Goal: Task Accomplishment & Management: Complete application form

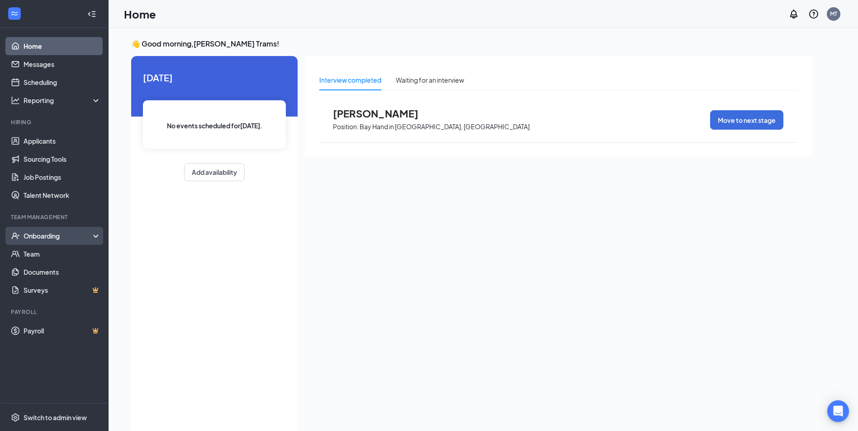
click at [60, 233] on div "Onboarding" at bounding box center [59, 235] width 70 height 9
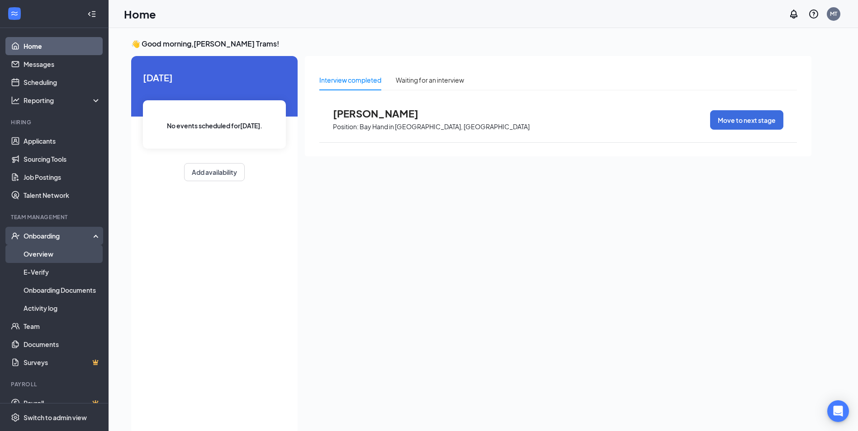
click at [63, 252] on link "Overview" at bounding box center [62, 254] width 77 height 18
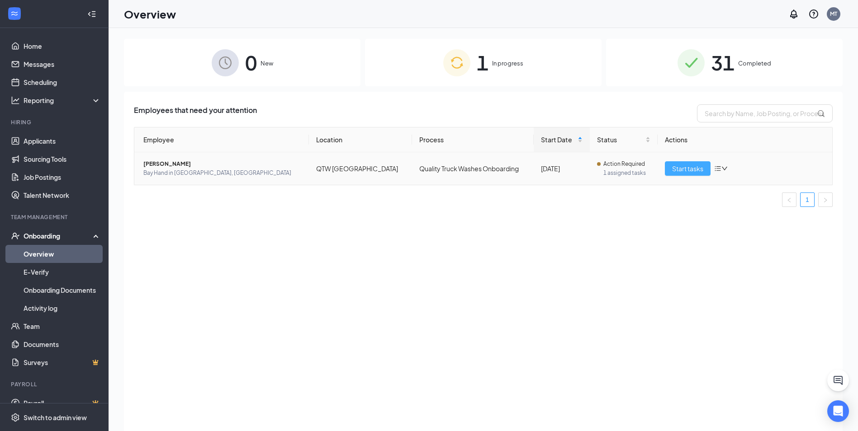
click at [688, 168] on span "Start tasks" at bounding box center [687, 169] width 31 height 10
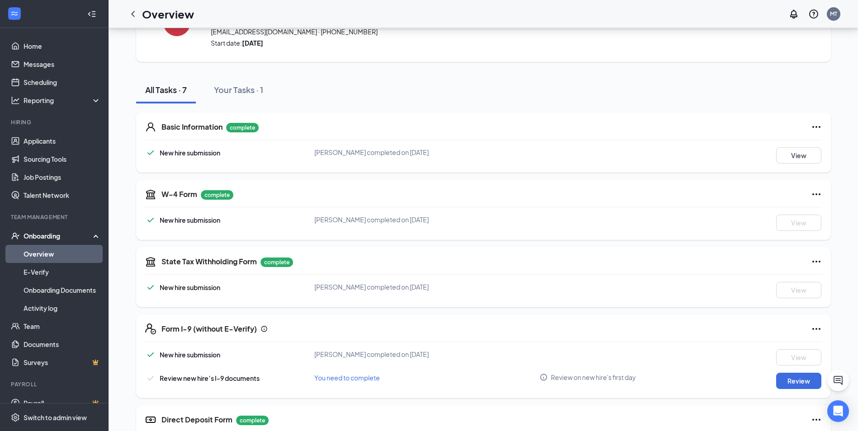
scroll to position [169, 0]
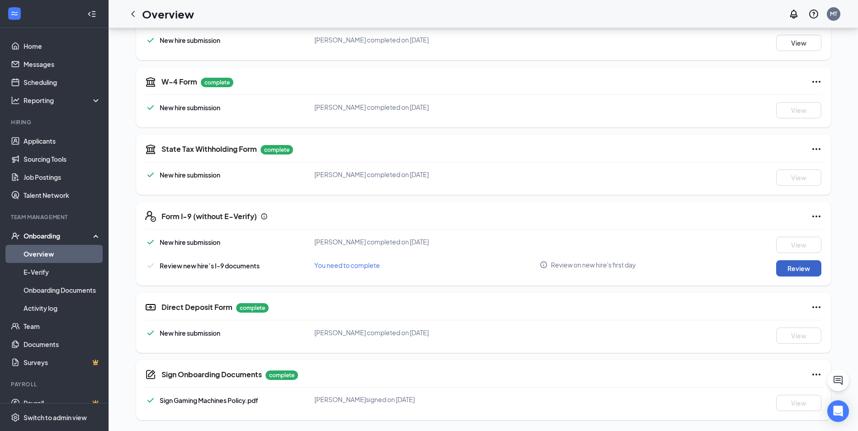
click at [793, 265] on button "Review" at bounding box center [798, 268] width 45 height 16
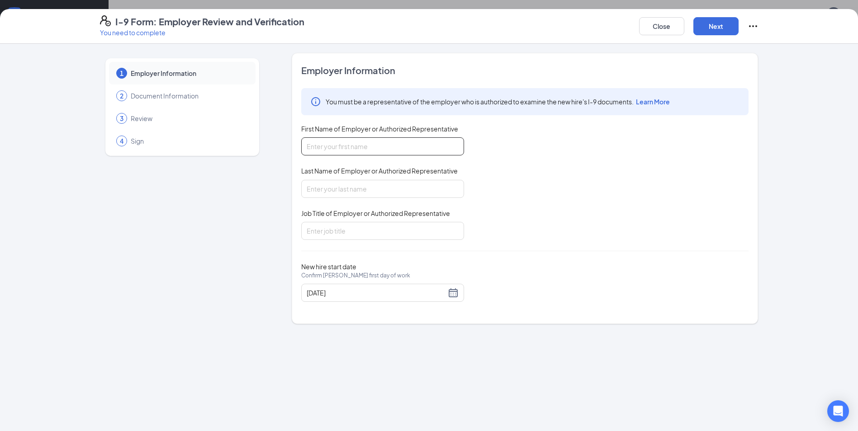
click at [429, 148] on input "First Name of Employer or Authorized Representative" at bounding box center [382, 146] width 163 height 18
type input "[PERSON_NAME]"
click at [387, 187] on input "Last Name of Employer or Authorized Representative" at bounding box center [382, 189] width 163 height 18
type input "Trams"
click at [374, 229] on input "Job Title of Employer or Authorized Representative" at bounding box center [382, 231] width 163 height 18
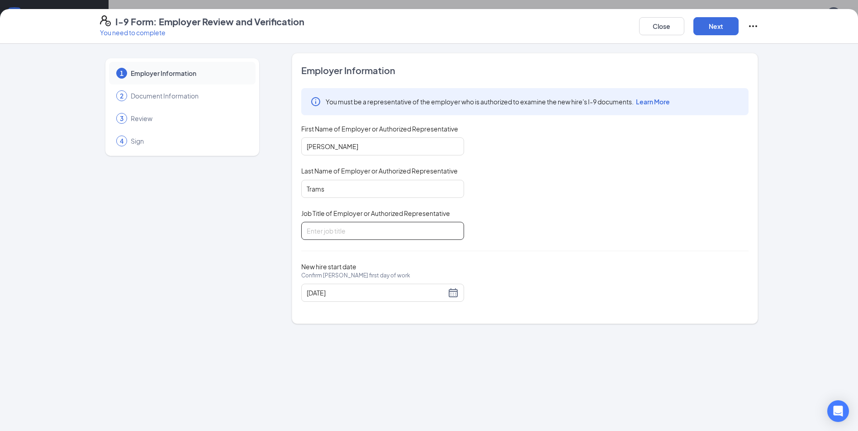
type input "Manager"
click at [710, 26] on button "Next" at bounding box center [715, 26] width 45 height 18
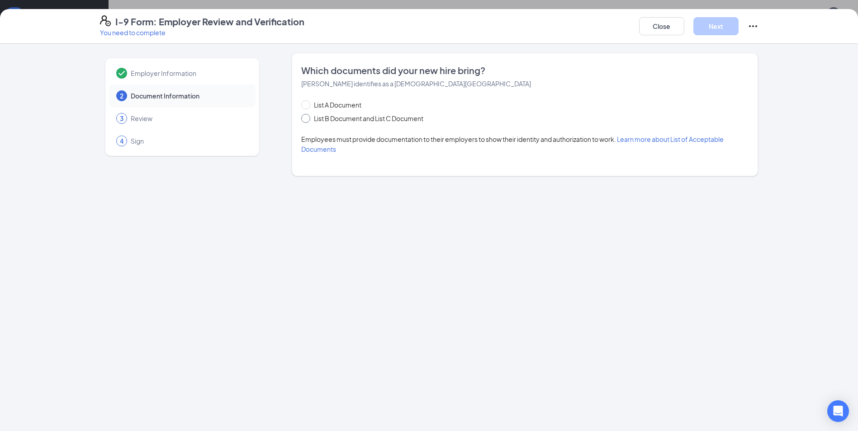
click at [308, 120] on span at bounding box center [305, 118] width 9 height 9
click at [307, 120] on input "List B Document and List C Document" at bounding box center [304, 117] width 6 height 6
radio input "true"
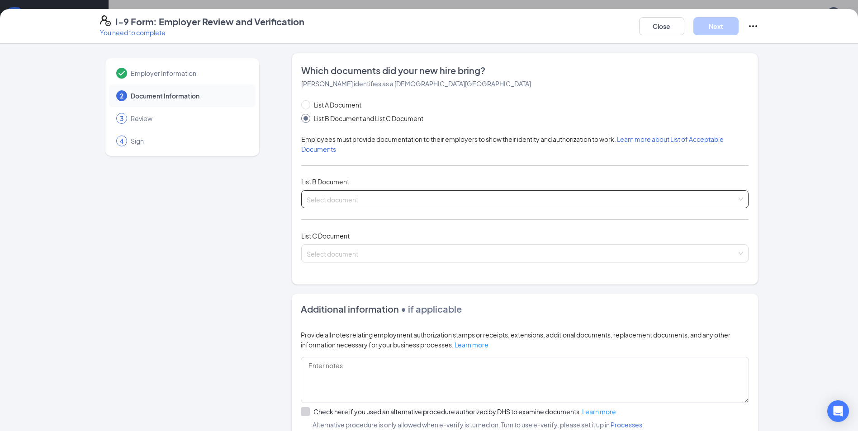
click at [416, 196] on input "search" at bounding box center [521, 198] width 430 height 14
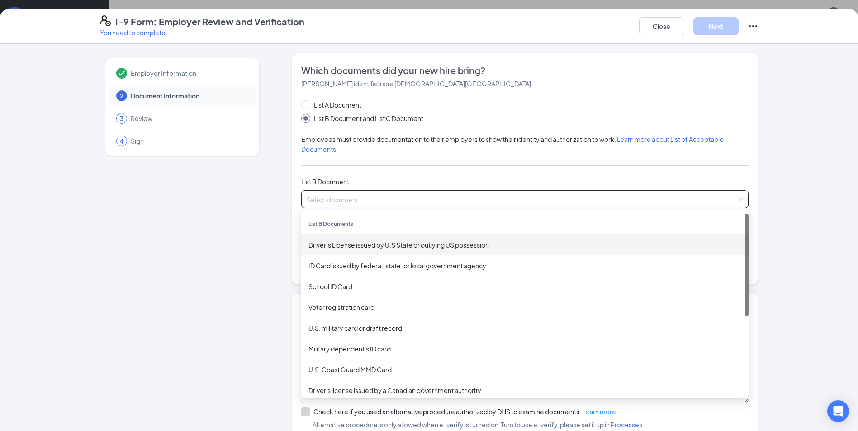
click at [398, 242] on div "Driver’s License issued by U.S State or outlying US possession" at bounding box center [524, 245] width 433 height 10
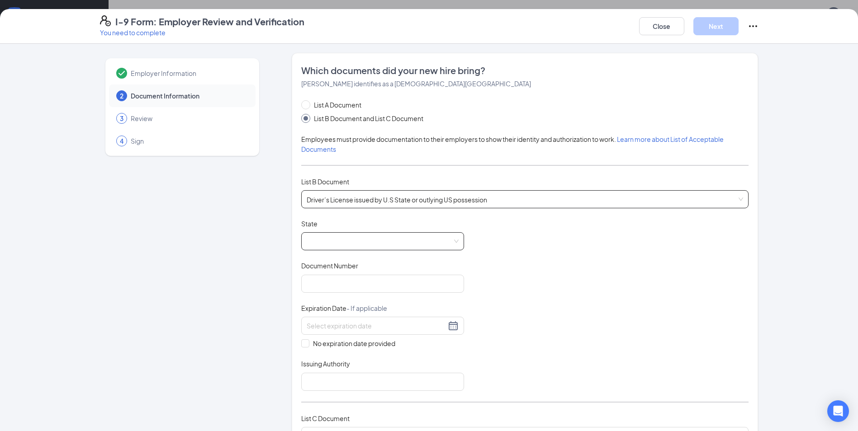
click at [407, 247] on span at bounding box center [382, 241] width 152 height 17
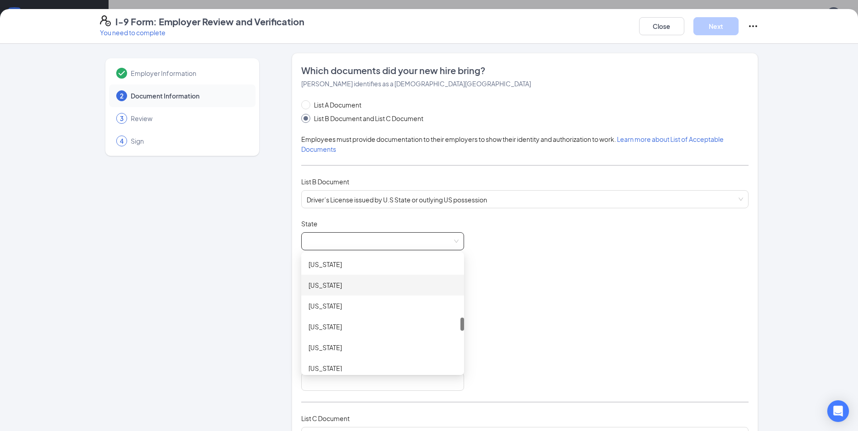
click at [360, 285] on div "[US_STATE]" at bounding box center [382, 285] width 148 height 10
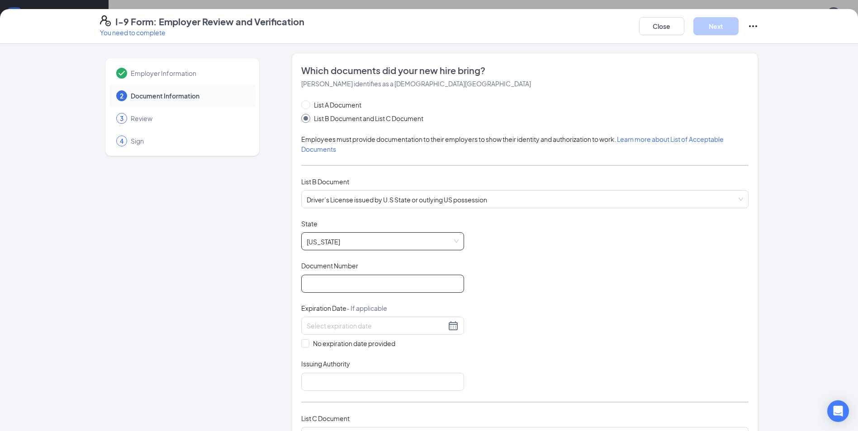
click at [361, 283] on input "Document Number" at bounding box center [382, 284] width 163 height 18
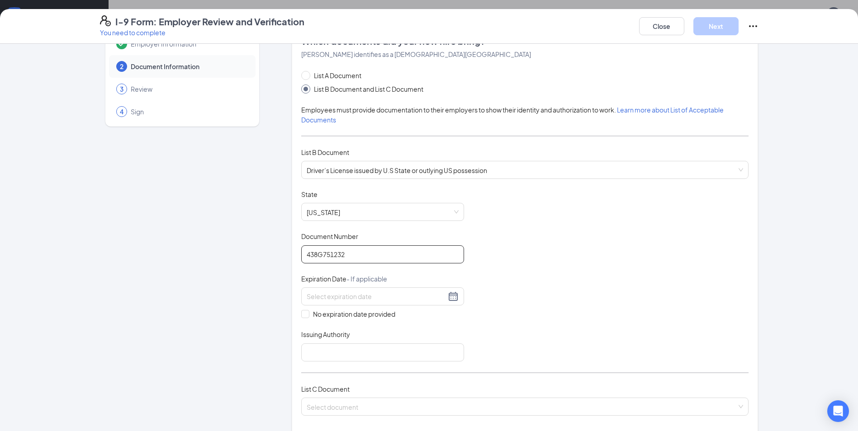
scroll to position [45, 0]
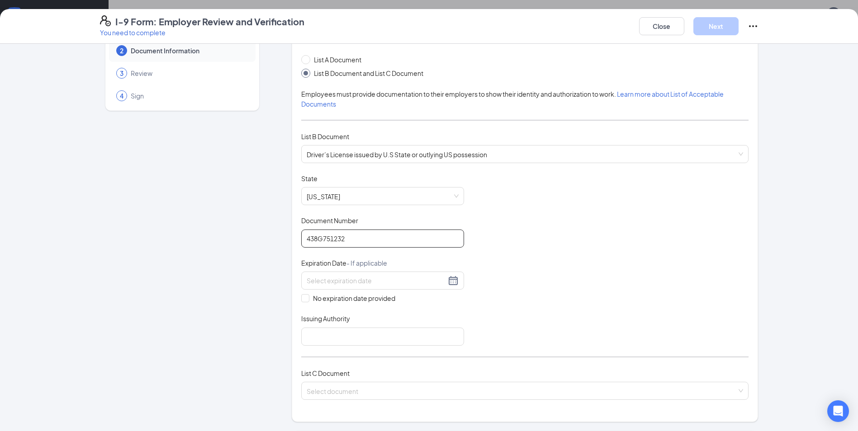
type input "438G751232"
click at [382, 284] on input at bounding box center [375, 281] width 139 height 10
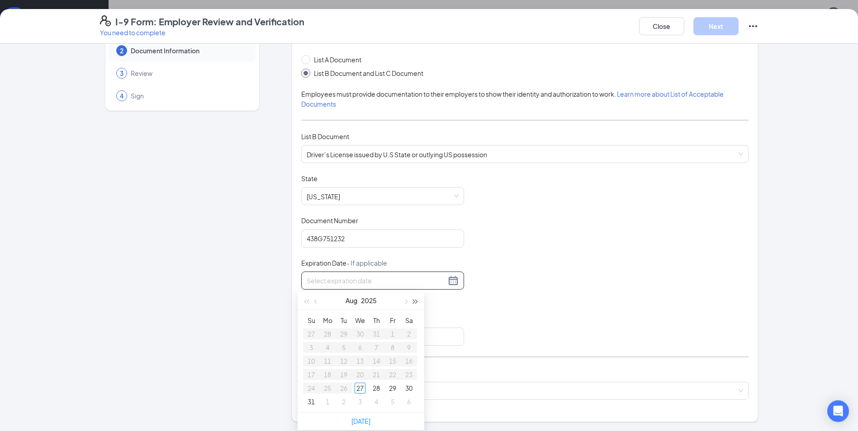
click at [413, 302] on span "button" at bounding box center [415, 302] width 5 height 5
click at [319, 302] on button "button" at bounding box center [316, 301] width 10 height 18
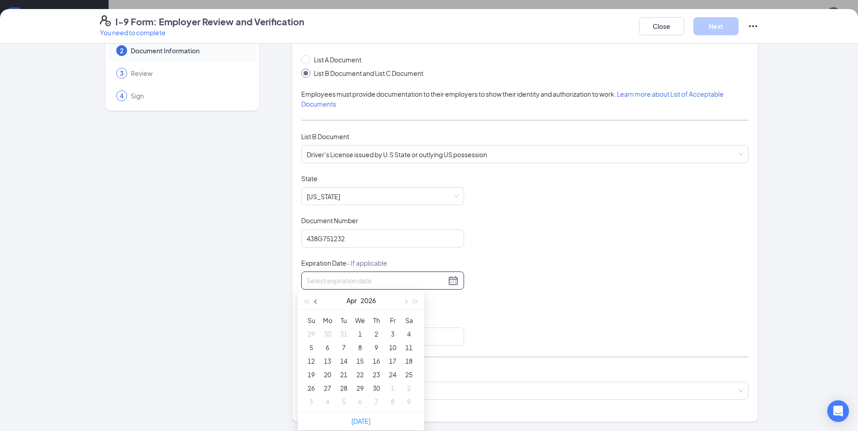
click at [319, 302] on button "button" at bounding box center [316, 301] width 10 height 18
type input "[DATE]"
click at [360, 362] on div "18" at bounding box center [359, 361] width 11 height 11
click at [328, 343] on input "Issuing Authority" at bounding box center [382, 337] width 163 height 18
type input "DMV"
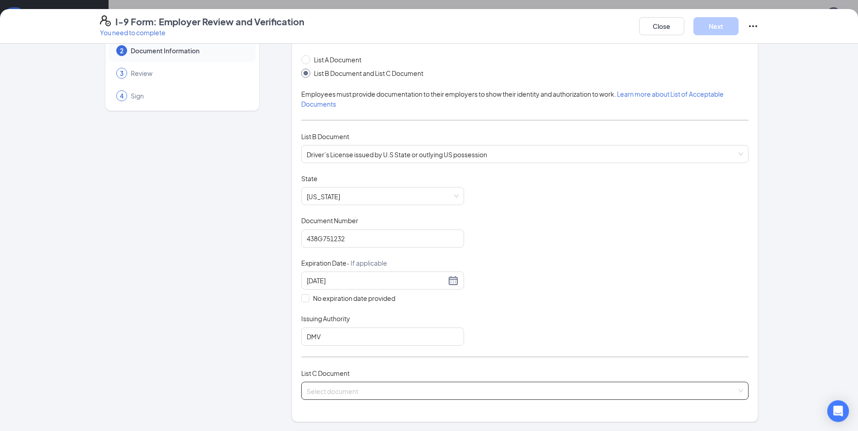
click at [363, 394] on input "search" at bounding box center [521, 389] width 430 height 14
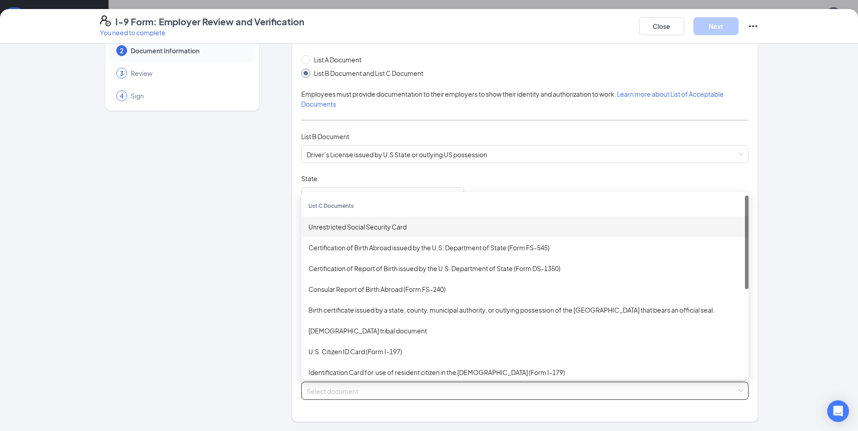
click at [374, 231] on div "Unrestricted Social Security Card" at bounding box center [524, 227] width 433 height 10
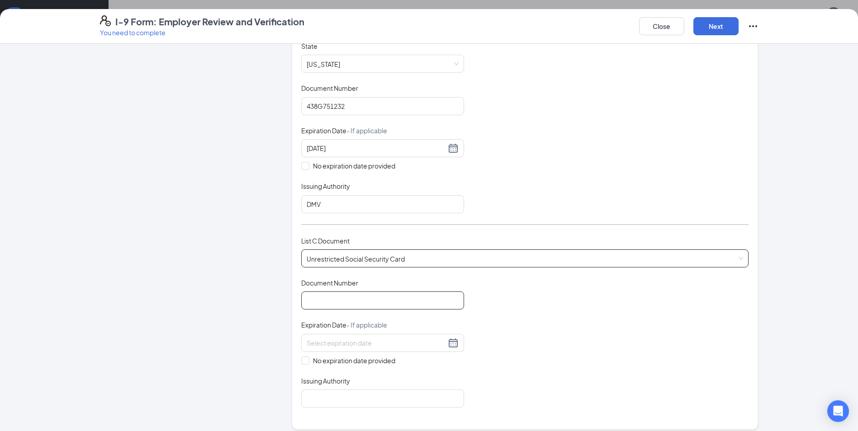
scroll to position [226, 0]
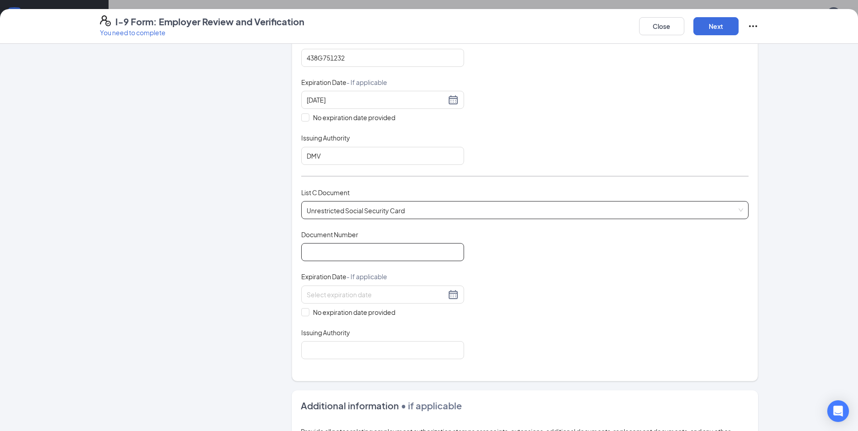
click at [391, 256] on input "Document Number" at bounding box center [382, 252] width 163 height 18
type input "489275442"
click at [302, 311] on input "No expiration date provided" at bounding box center [304, 311] width 6 height 6
checkbox input "true"
click at [339, 350] on input "Issuing Authority" at bounding box center [382, 352] width 163 height 18
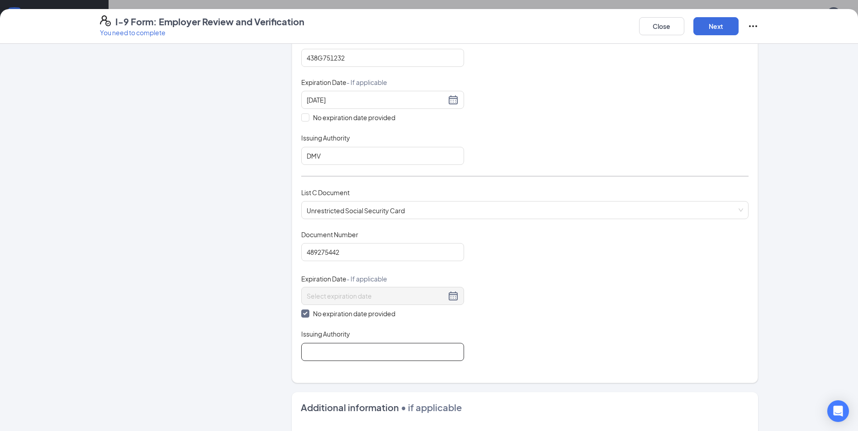
type input "Social Security"
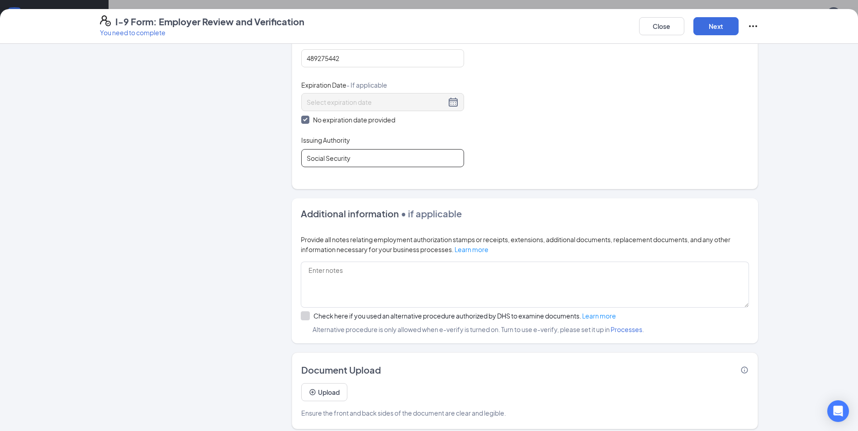
scroll to position [427, 0]
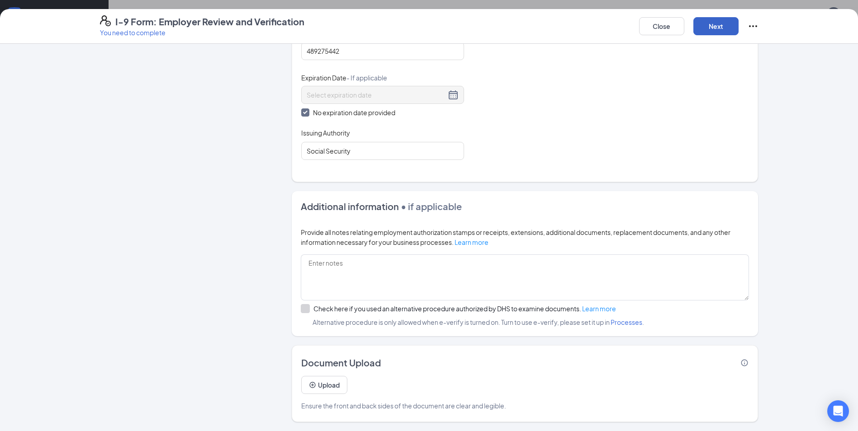
click at [709, 29] on button "Next" at bounding box center [715, 26] width 45 height 18
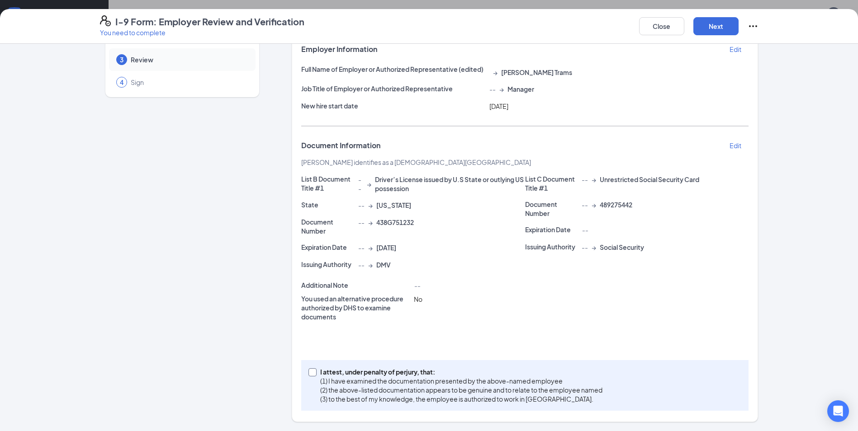
click at [311, 376] on span at bounding box center [312, 372] width 8 height 8
click at [311, 375] on input "I attest, under penalty of [PERSON_NAME], that: (1) I have examined the documen…" at bounding box center [311, 371] width 6 height 6
checkbox input "true"
click at [706, 21] on button "Next" at bounding box center [715, 26] width 45 height 18
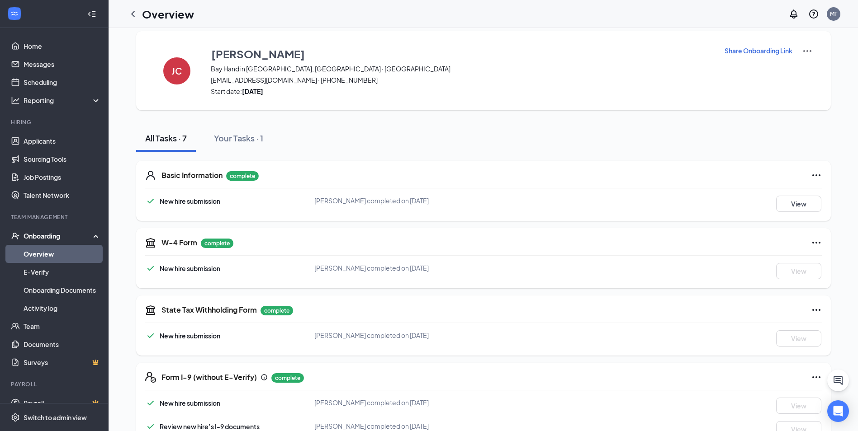
scroll to position [0, 0]
